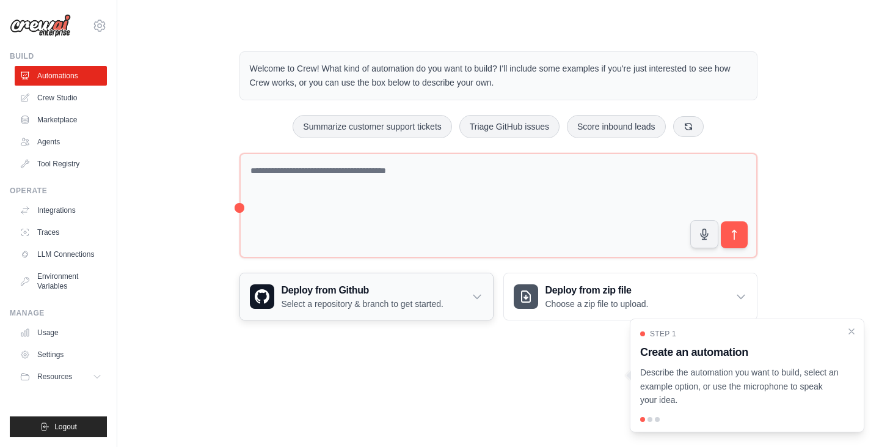
click at [335, 287] on h3 "Deploy from Github" at bounding box center [363, 290] width 162 height 15
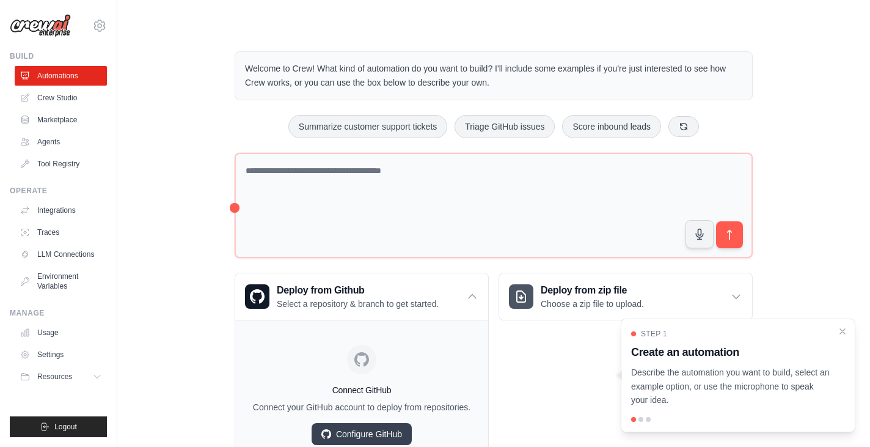
scroll to position [30, 0]
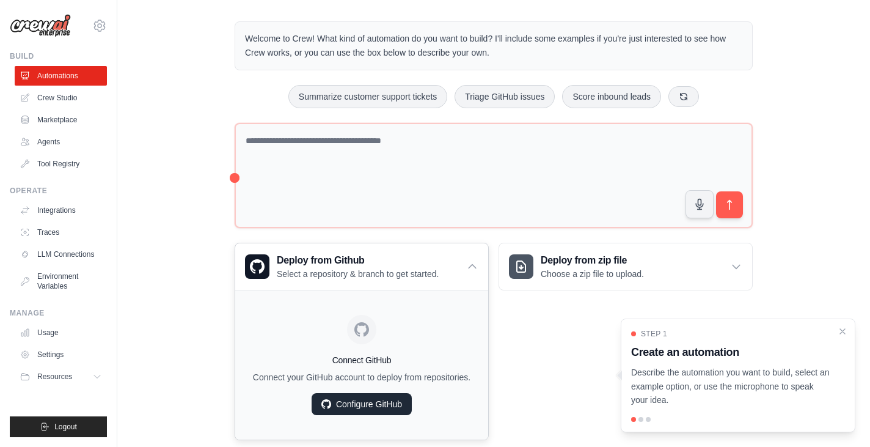
click at [373, 406] on link "Configure GitHub" at bounding box center [362, 404] width 100 height 22
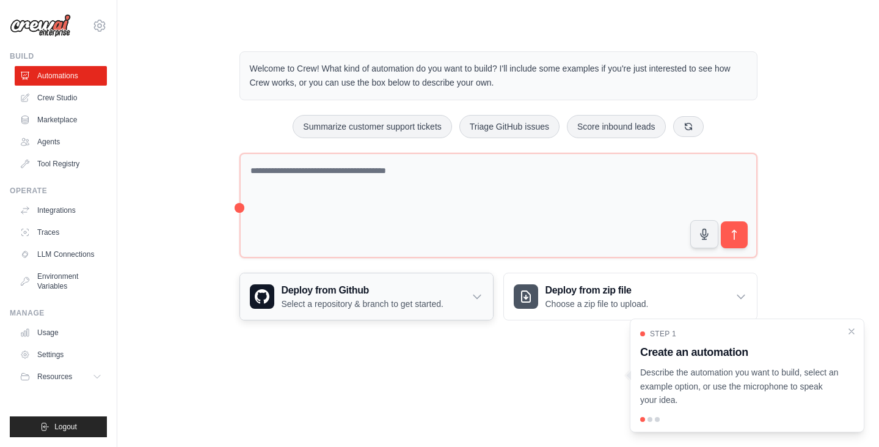
click at [444, 292] on div "Deploy from Github Select a repository & branch to get started." at bounding box center [366, 296] width 253 height 46
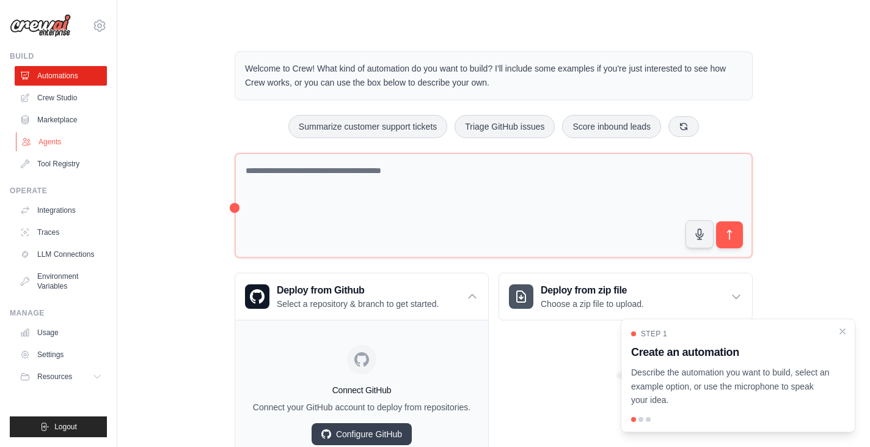
click at [47, 140] on link "Agents" at bounding box center [62, 142] width 92 height 20
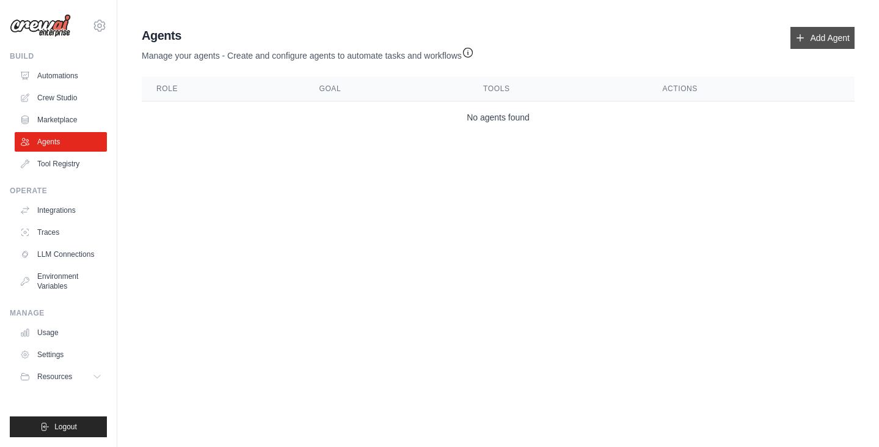
click at [811, 36] on link "Add Agent" at bounding box center [823, 38] width 64 height 22
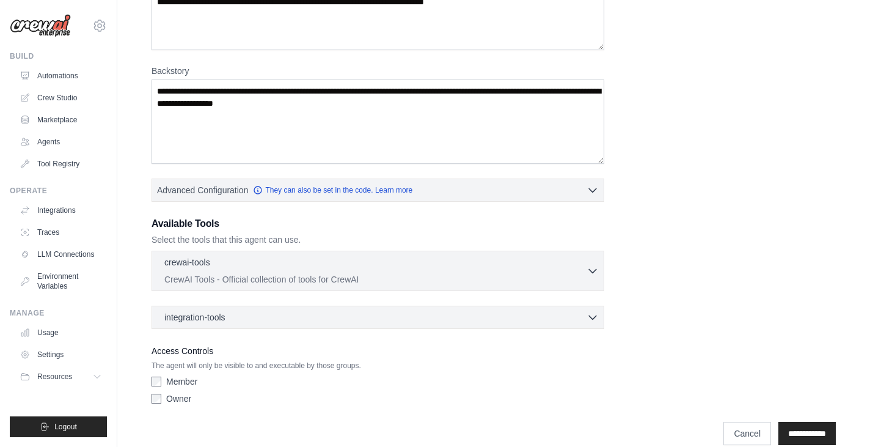
scroll to position [154, 0]
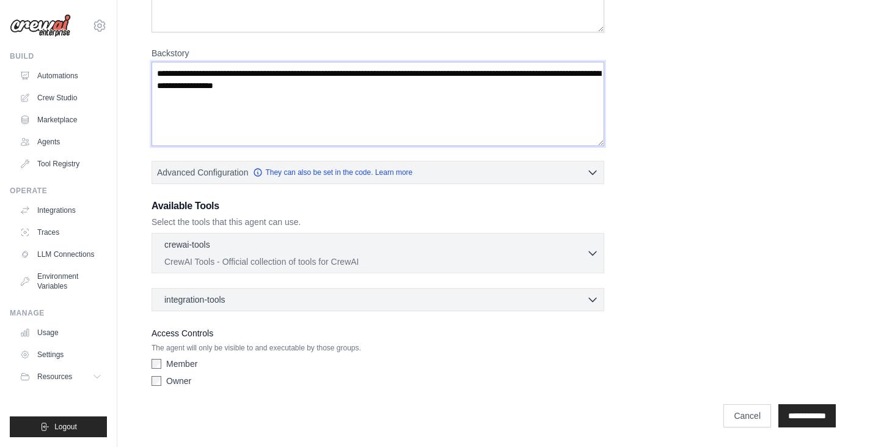
drag, startPoint x: 413, startPoint y: 104, endPoint x: 192, endPoint y: 87, distance: 221.3
click at [192, 87] on textarea "Backstory" at bounding box center [378, 104] width 453 height 84
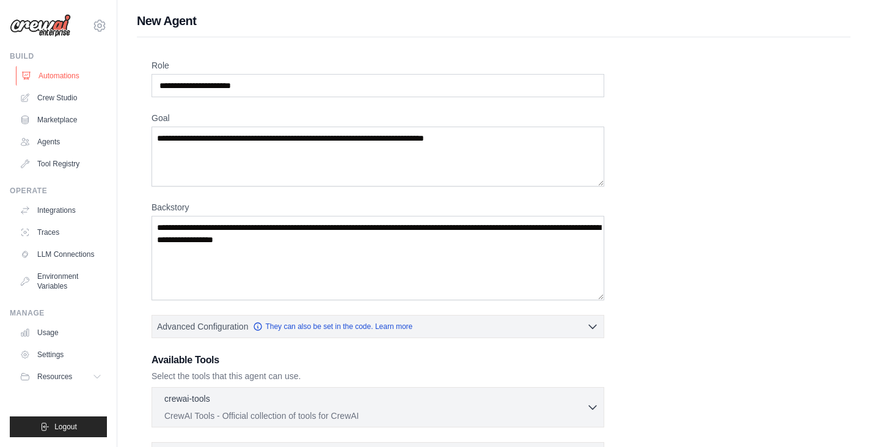
click at [82, 75] on link "Automations" at bounding box center [62, 76] width 92 height 20
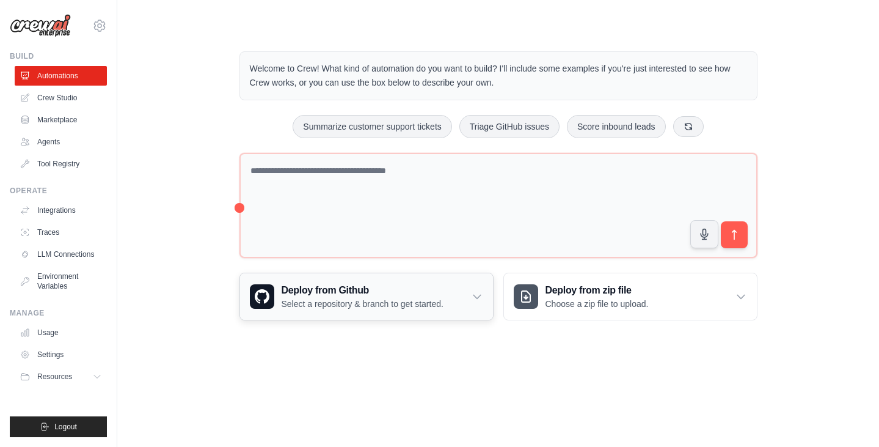
click at [345, 290] on h3 "Deploy from Github" at bounding box center [363, 290] width 162 height 15
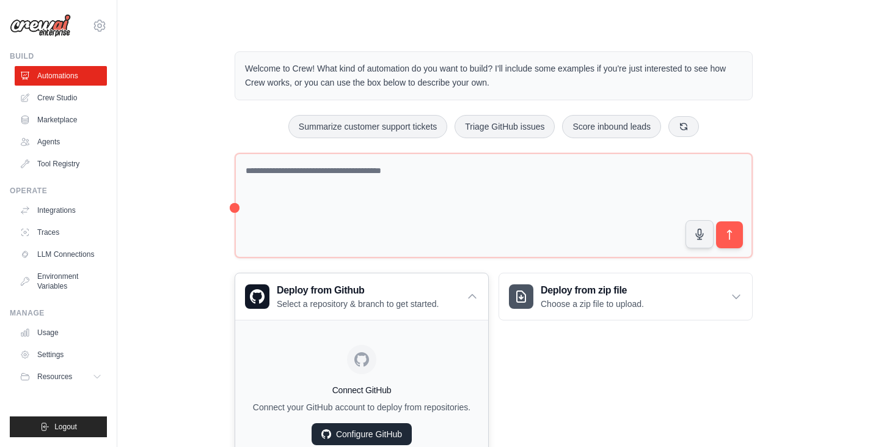
click at [347, 429] on link "Configure GitHub" at bounding box center [362, 434] width 100 height 22
